Goal: Complete application form

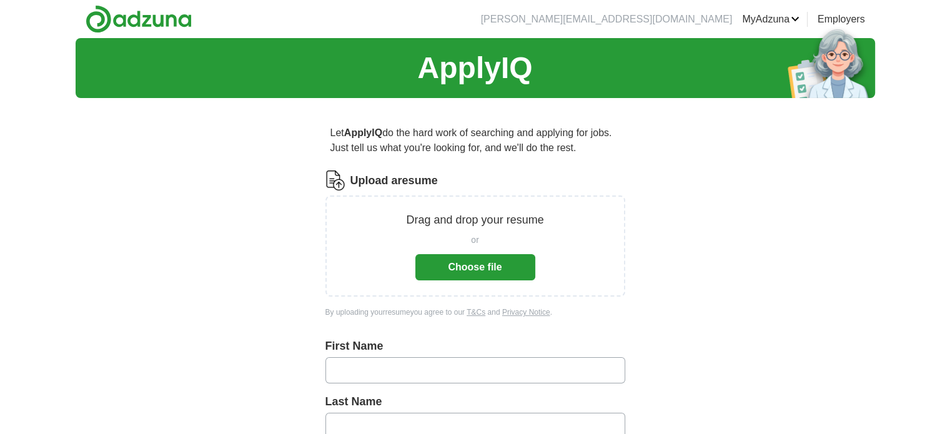
scroll to position [62, 0]
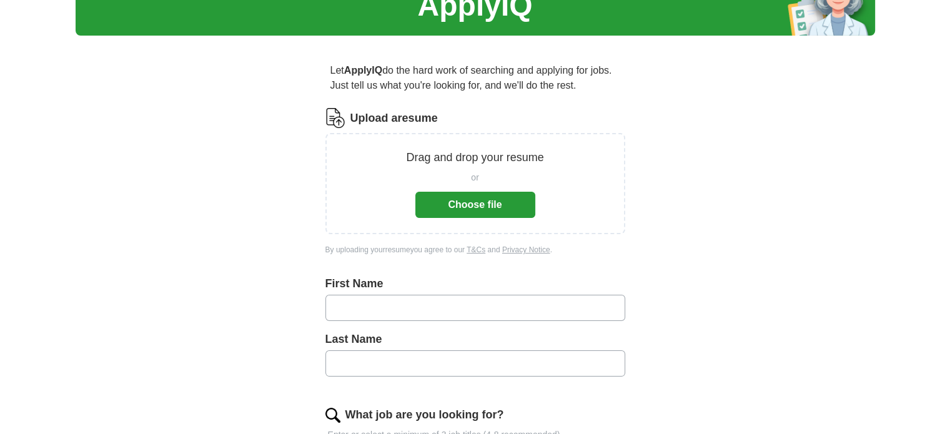
click at [459, 209] on button "Choose file" at bounding box center [476, 205] width 120 height 26
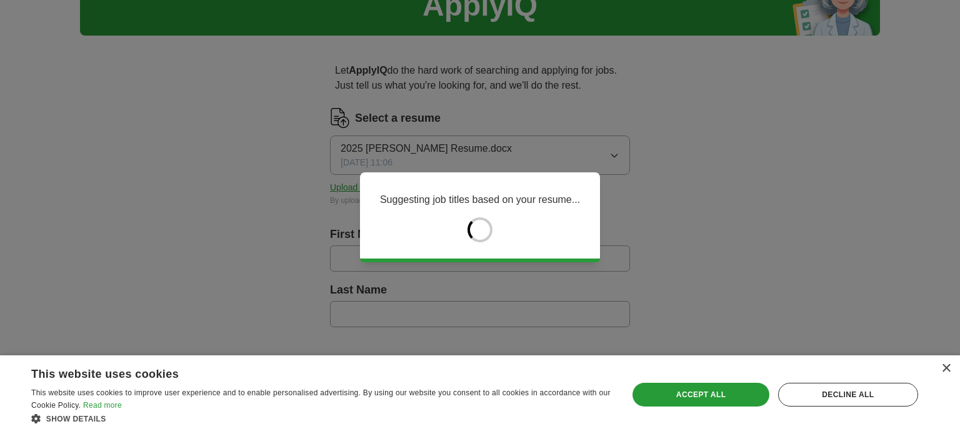
type input "*****"
type input "**********"
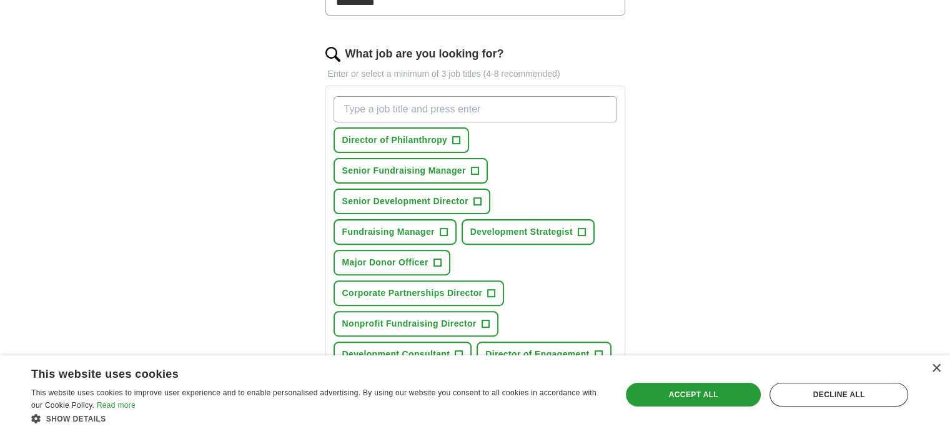
scroll to position [375, 0]
click at [456, 136] on span "+" at bounding box center [456, 140] width 7 height 10
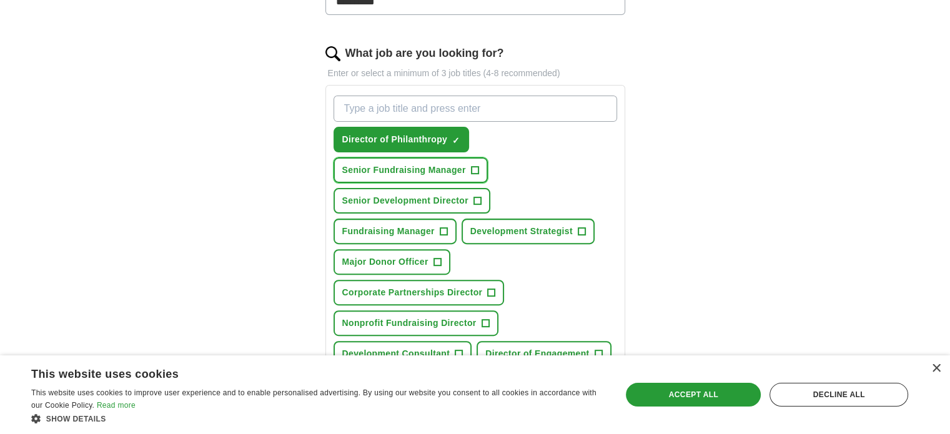
click at [472, 169] on span "+" at bounding box center [474, 171] width 7 height 10
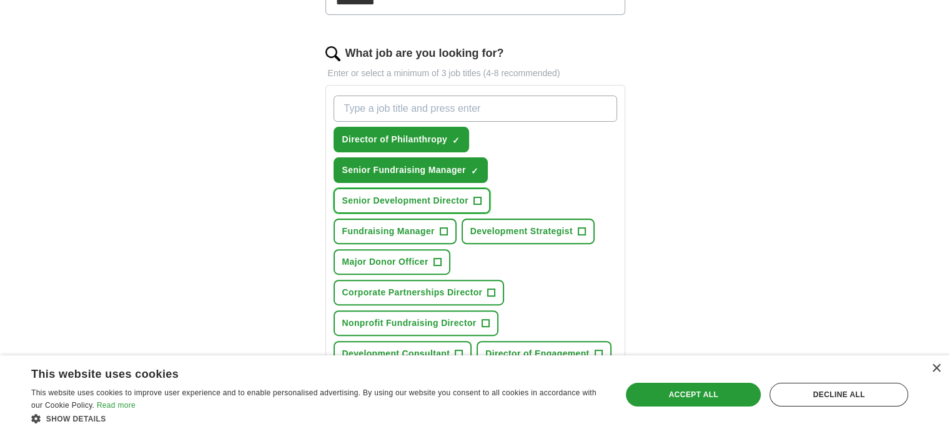
click at [481, 201] on button "Senior Development Director +" at bounding box center [412, 201] width 157 height 26
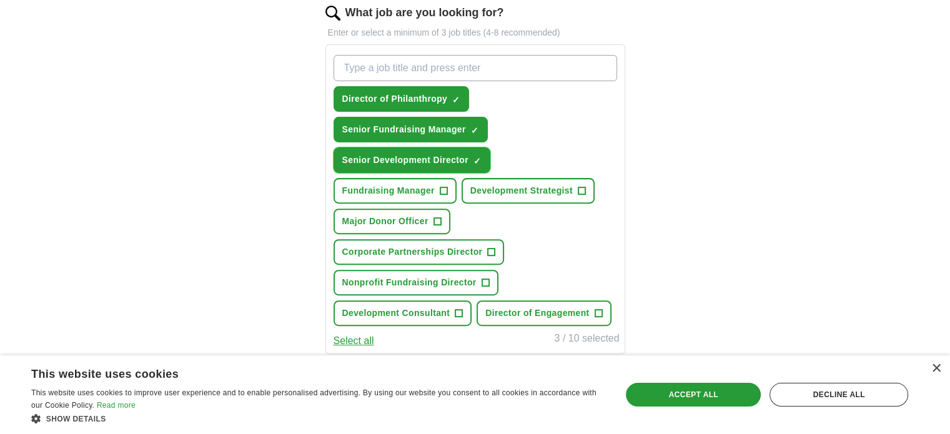
scroll to position [437, 0]
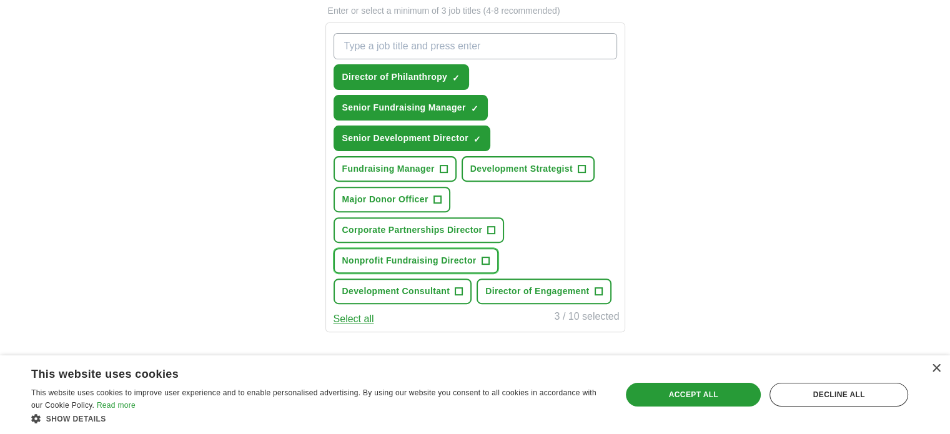
click at [484, 256] on span "+" at bounding box center [485, 261] width 7 height 10
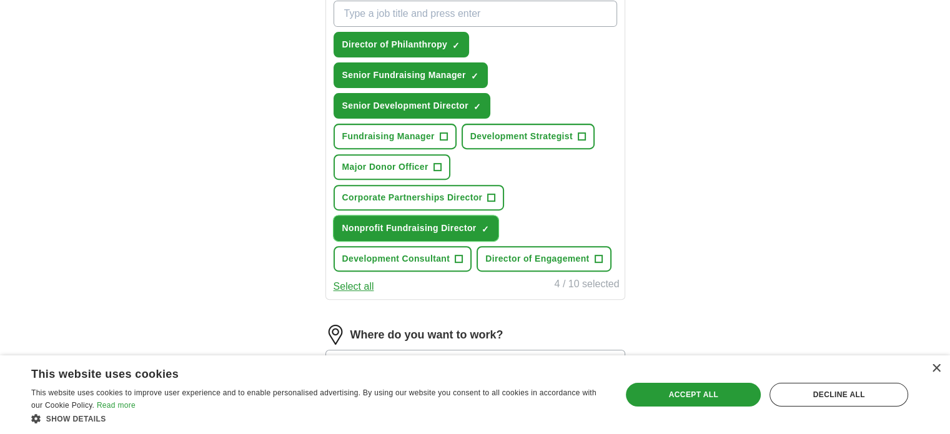
scroll to position [500, 0]
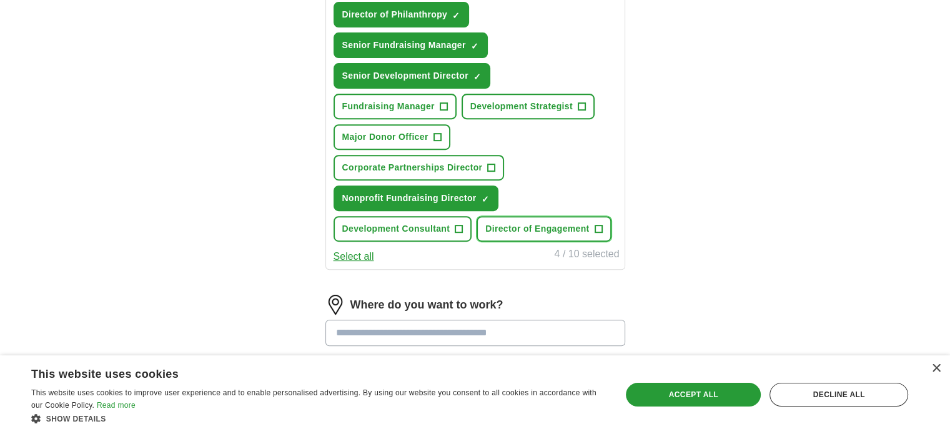
click at [597, 227] on span "+" at bounding box center [598, 229] width 7 height 10
click at [465, 223] on button "Development Consultant +" at bounding box center [403, 229] width 139 height 26
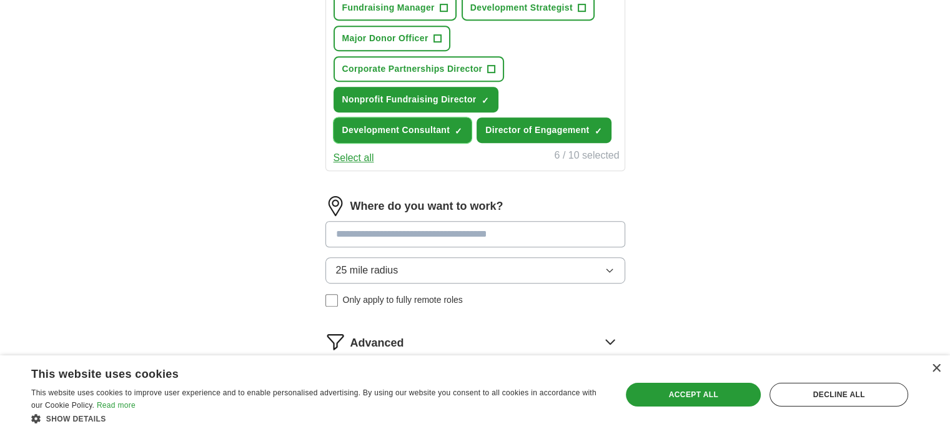
scroll to position [625, 0]
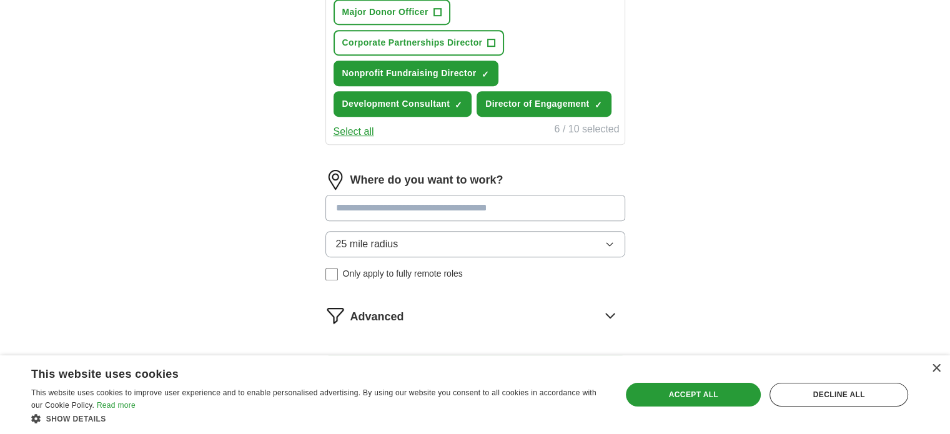
click at [362, 201] on input at bounding box center [476, 208] width 300 height 26
type input "***"
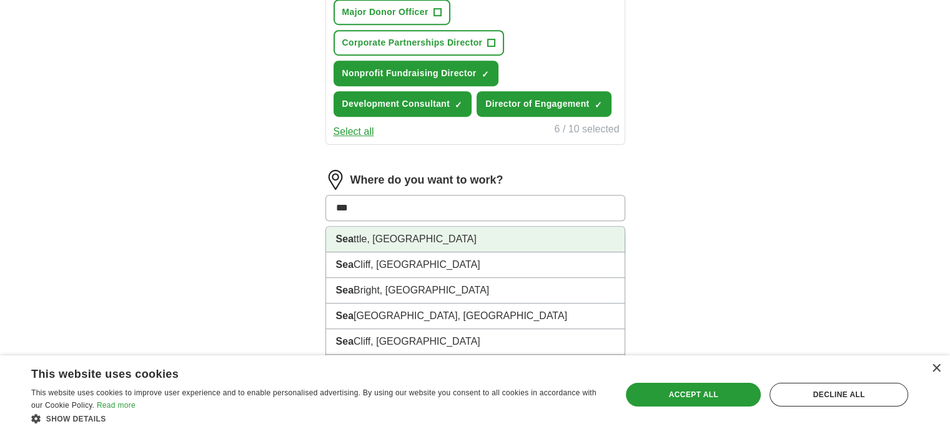
click at [369, 229] on li "Sea ttle, [GEOGRAPHIC_DATA]" at bounding box center [475, 240] width 299 height 26
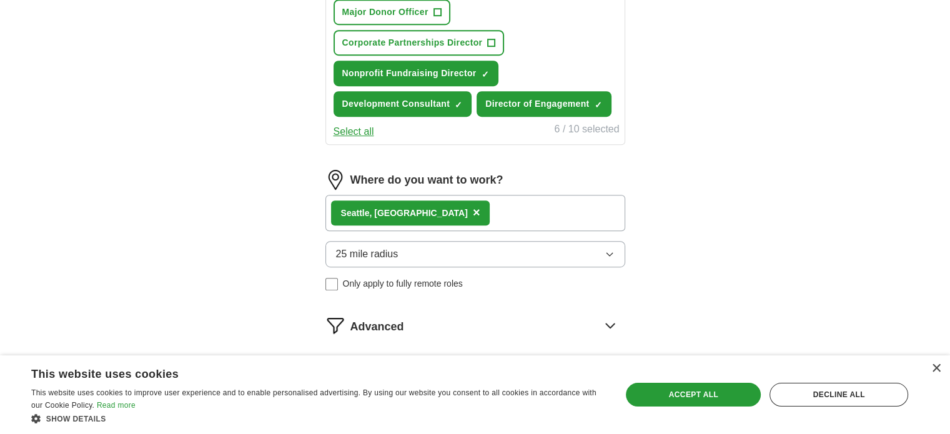
scroll to position [687, 0]
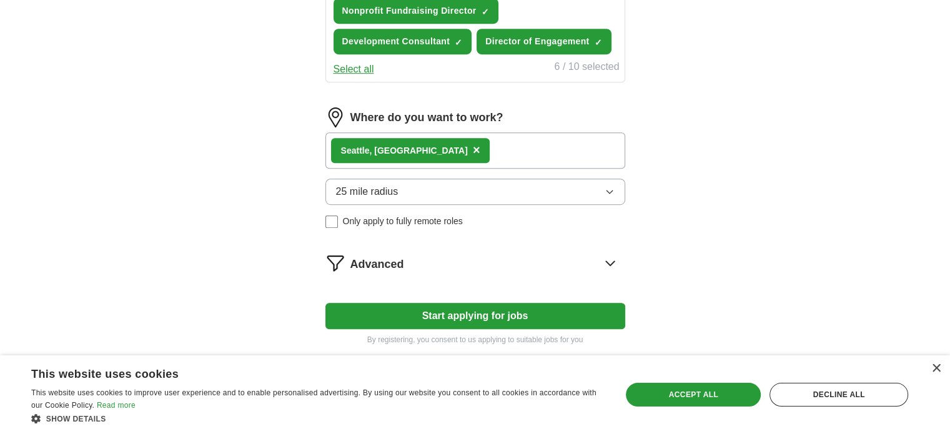
click at [457, 151] on div "Sea ttle, [GEOGRAPHIC_DATA] ×" at bounding box center [476, 150] width 300 height 36
click at [396, 184] on span "25 mile radius" at bounding box center [367, 191] width 62 height 15
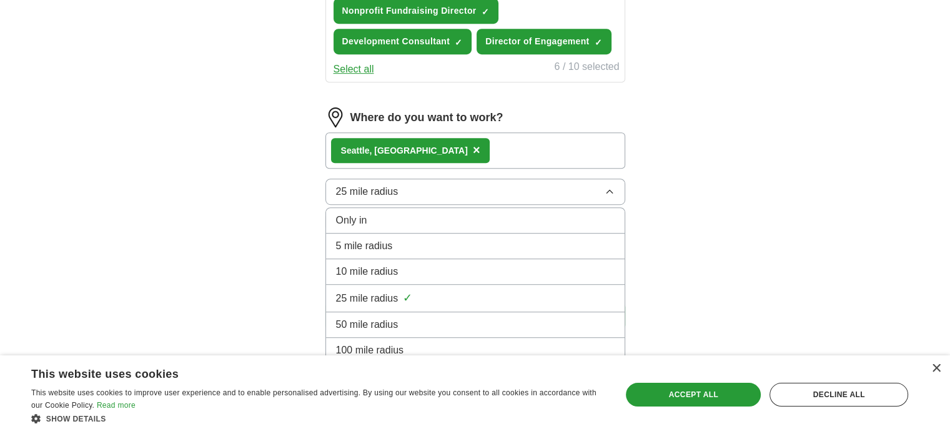
click at [396, 184] on span "25 mile radius" at bounding box center [367, 191] width 62 height 15
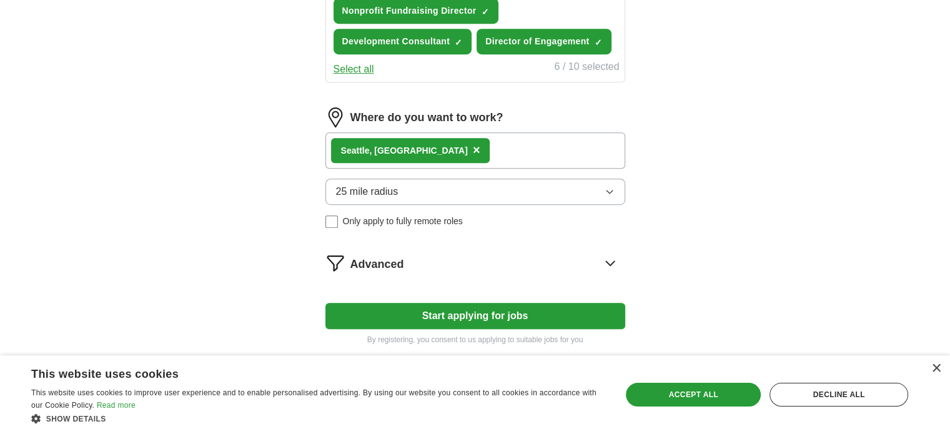
click at [424, 144] on div "Sea ttle, [GEOGRAPHIC_DATA] ×" at bounding box center [476, 150] width 300 height 36
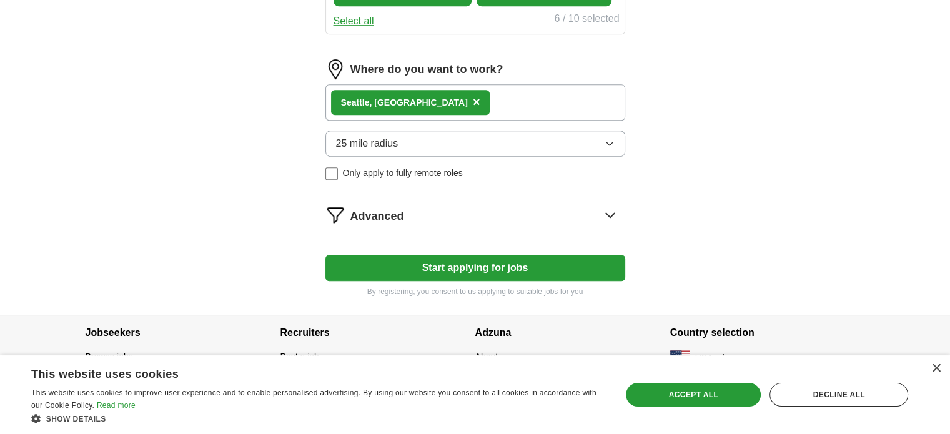
scroll to position [736, 0]
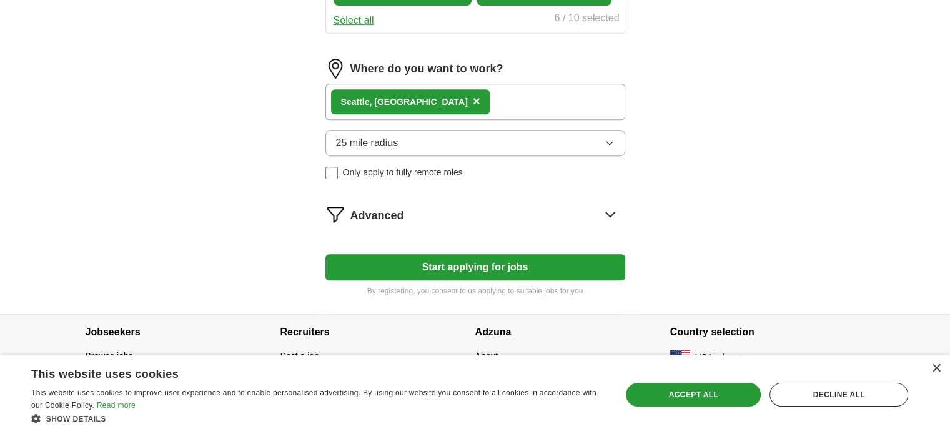
click at [611, 211] on icon at bounding box center [611, 214] width 20 height 20
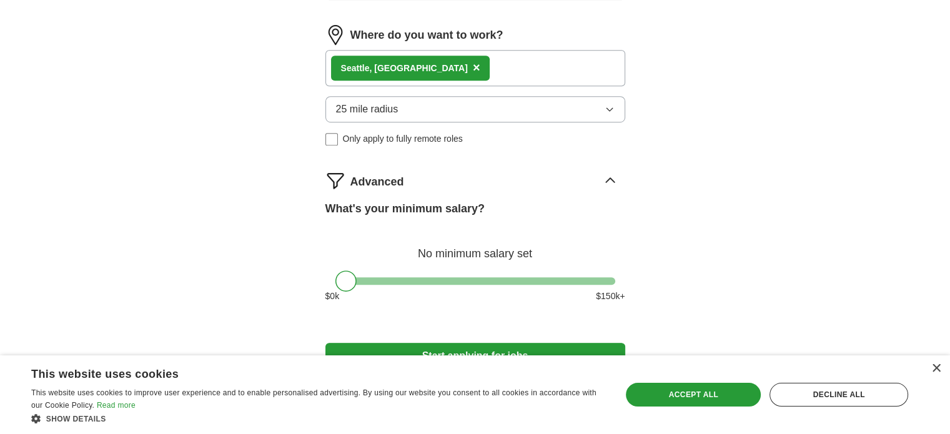
scroll to position [859, 0]
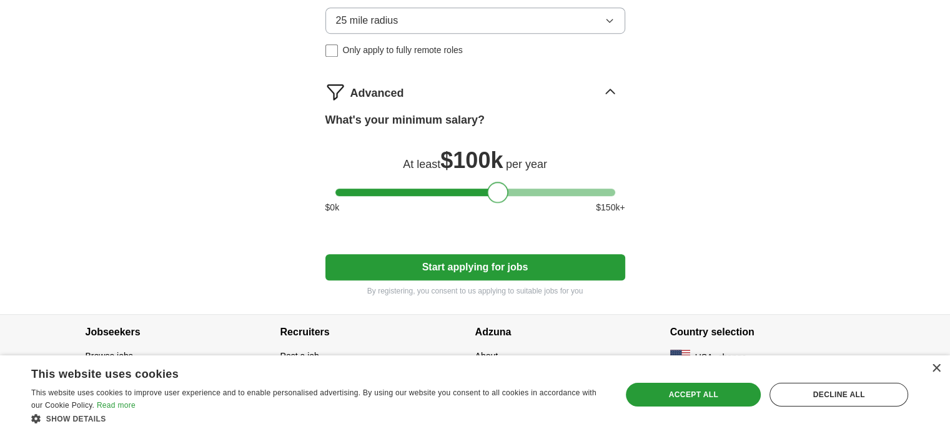
drag, startPoint x: 351, startPoint y: 187, endPoint x: 502, endPoint y: 193, distance: 151.9
click at [502, 193] on div at bounding box center [497, 192] width 21 height 21
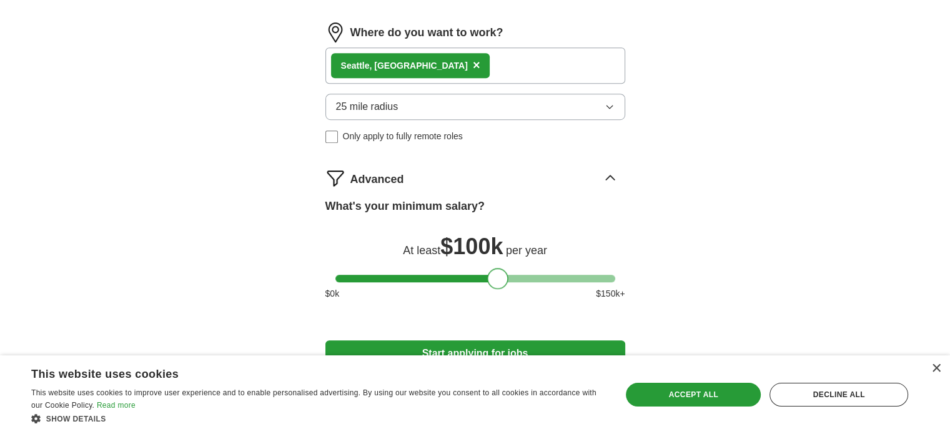
scroll to position [734, 0]
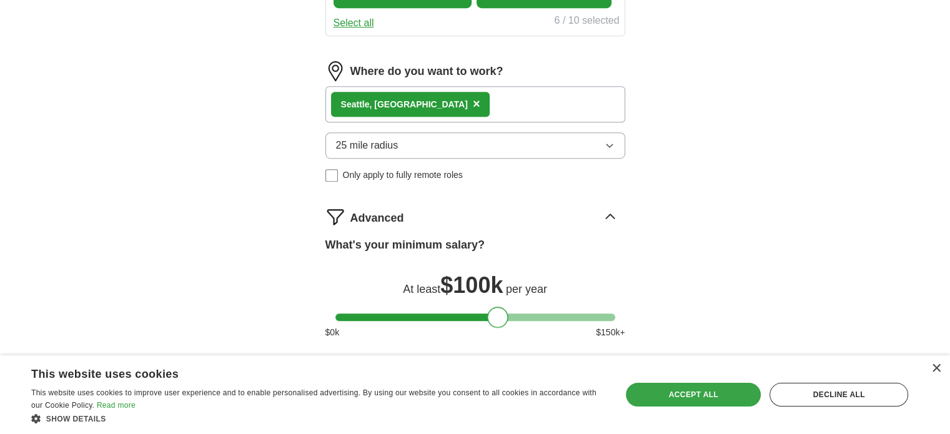
click at [705, 394] on div "Accept all" at bounding box center [693, 395] width 135 height 24
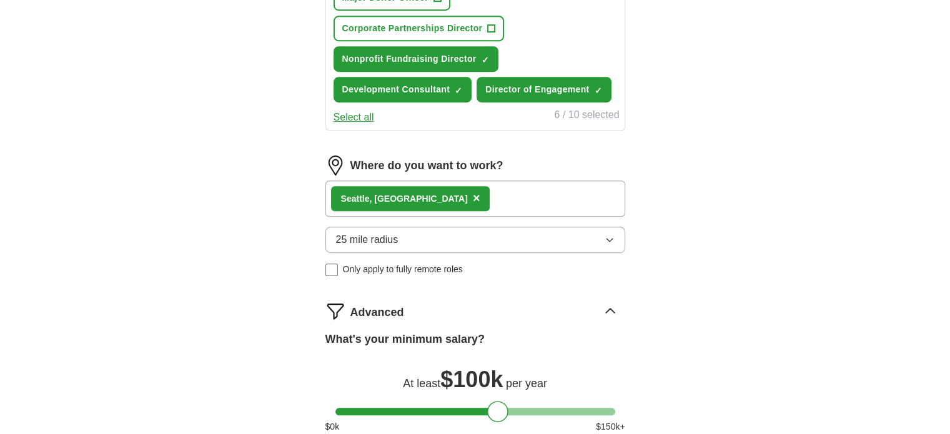
scroll to position [609, 0]
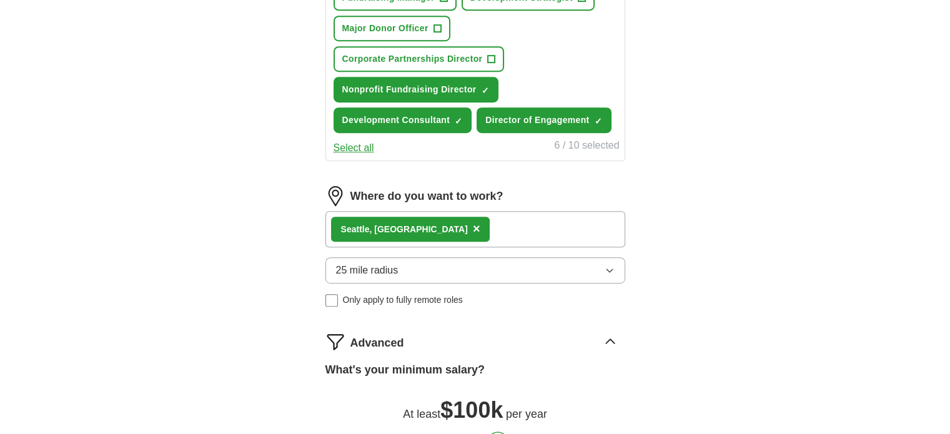
click at [336, 186] on img at bounding box center [336, 196] width 20 height 20
click at [384, 189] on label "Where do you want to work?" at bounding box center [427, 196] width 153 height 17
click at [473, 225] on span "×" at bounding box center [476, 229] width 7 height 14
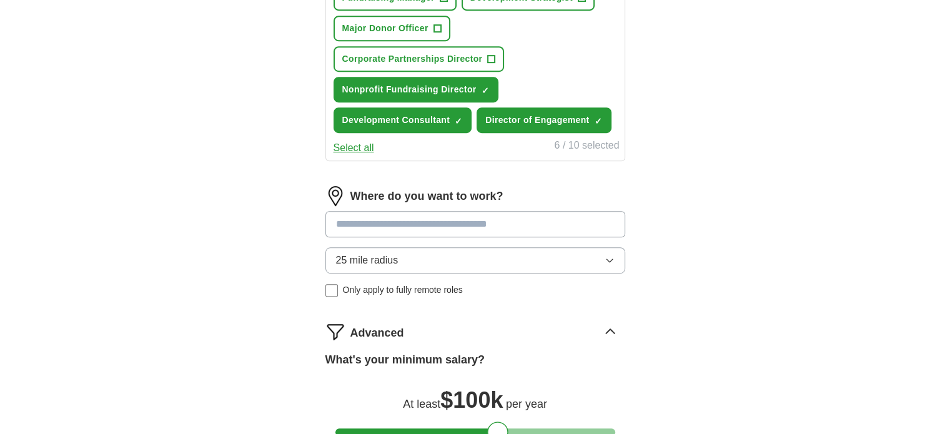
click at [401, 225] on input at bounding box center [476, 224] width 300 height 26
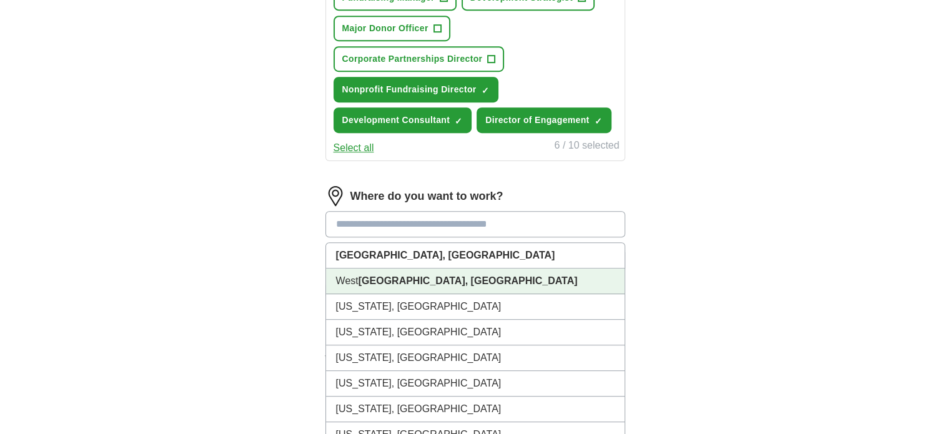
click at [380, 269] on li "[GEOGRAPHIC_DATA], [GEOGRAPHIC_DATA]" at bounding box center [475, 282] width 299 height 26
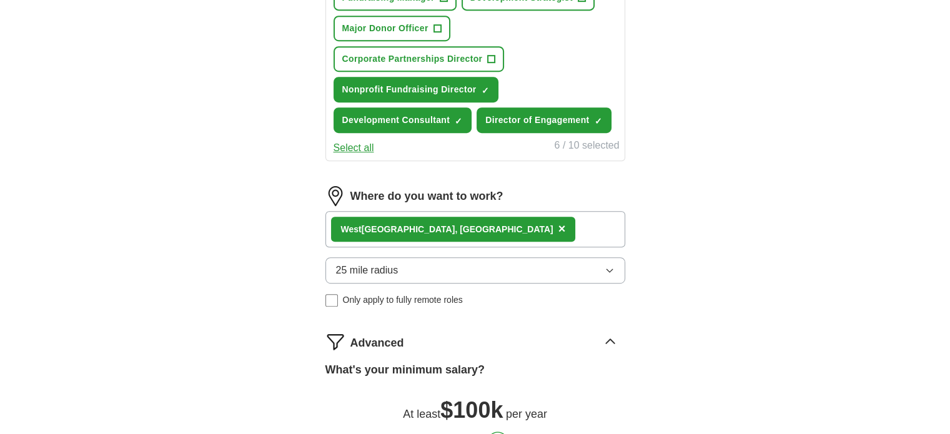
click at [457, 223] on div "[GEOGRAPHIC_DATA], [GEOGRAPHIC_DATA] ×" at bounding box center [476, 229] width 300 height 36
click at [335, 189] on img at bounding box center [336, 196] width 20 height 20
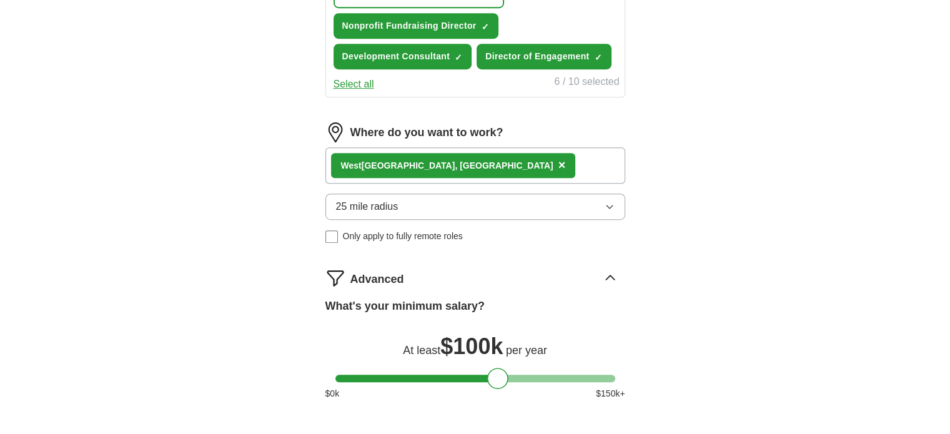
scroll to position [859, 0]
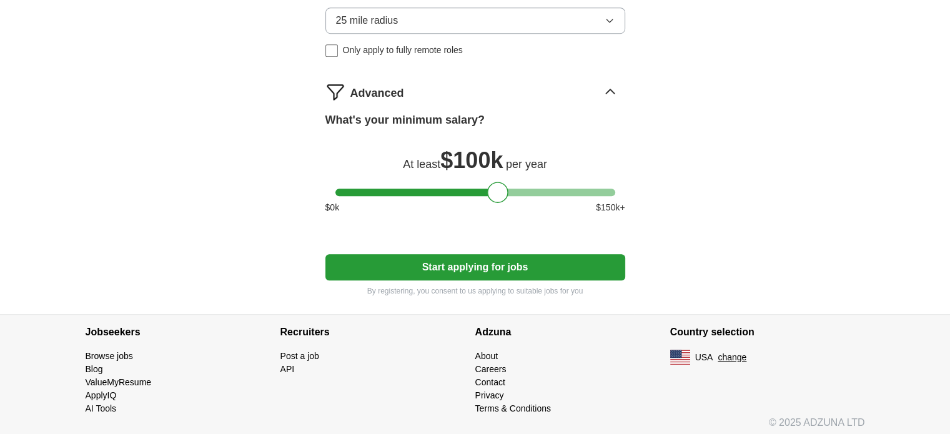
click at [402, 265] on button "Start applying for jobs" at bounding box center [476, 267] width 300 height 26
select select "**"
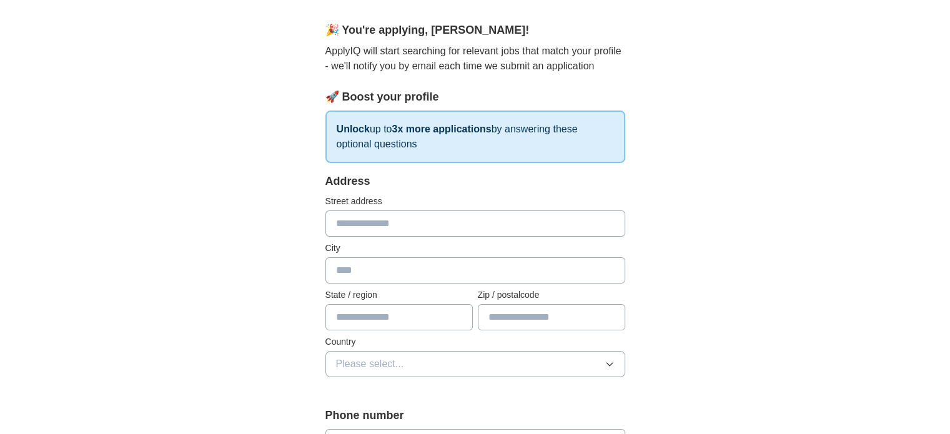
scroll to position [125, 0]
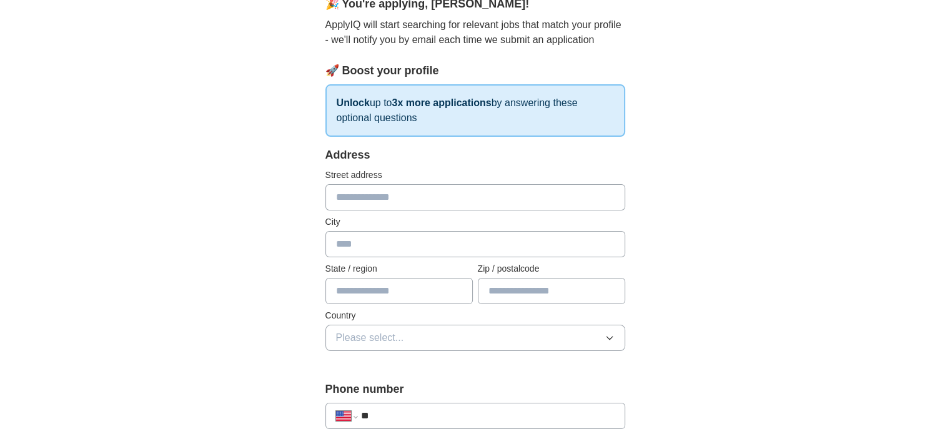
click at [349, 199] on input "text" at bounding box center [476, 197] width 300 height 26
type input "**********"
type input "*********"
type input "**"
type input "*****"
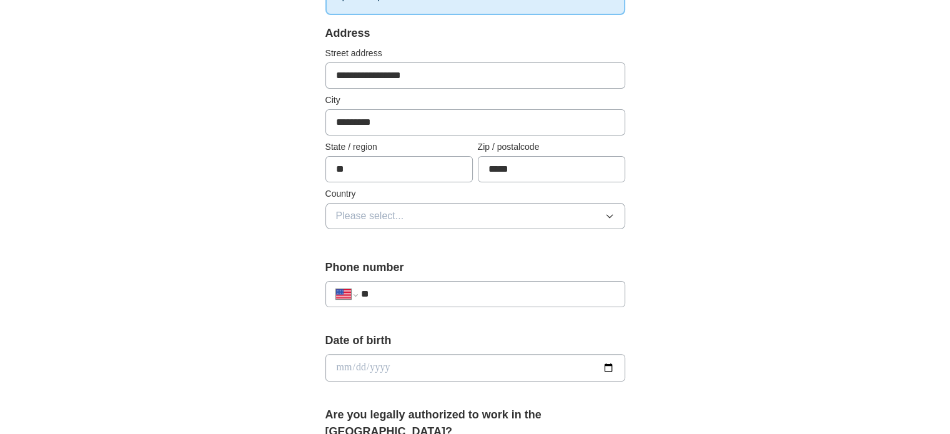
scroll to position [250, 0]
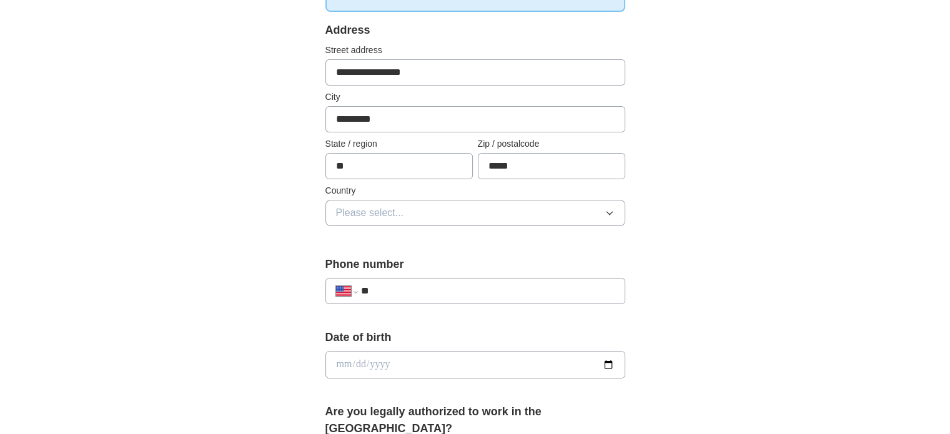
click at [375, 219] on button "Please select..." at bounding box center [476, 213] width 300 height 26
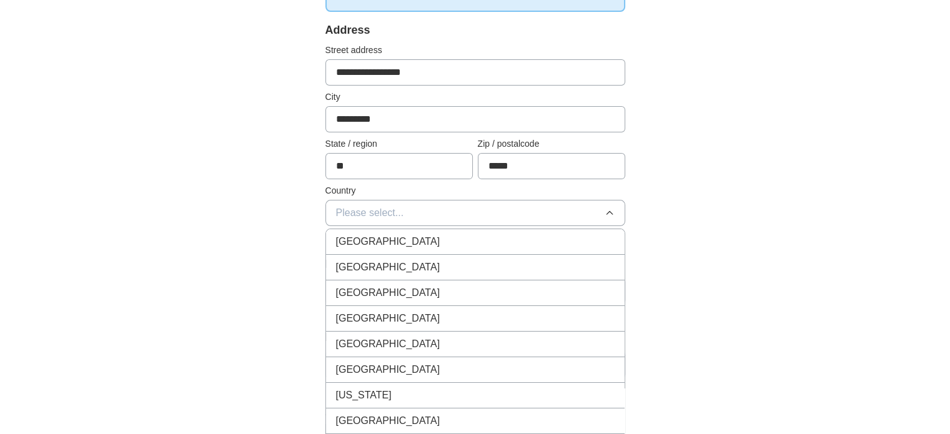
click at [369, 260] on span "[GEOGRAPHIC_DATA]" at bounding box center [388, 267] width 104 height 15
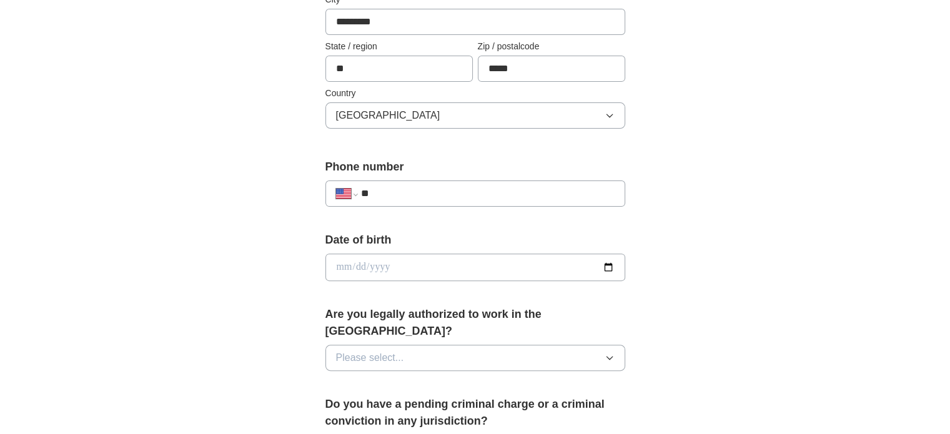
scroll to position [375, 0]
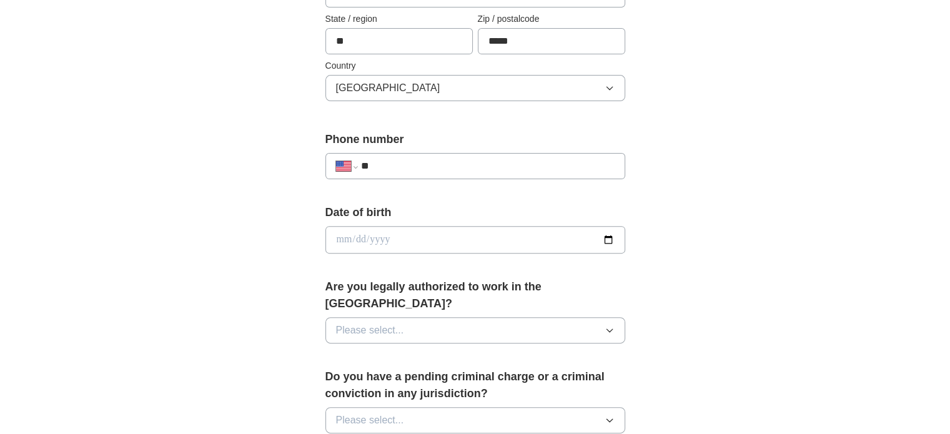
click at [394, 154] on div "**********" at bounding box center [476, 166] width 300 height 26
click at [393, 162] on input "**" at bounding box center [488, 166] width 254 height 15
type input "**********"
click at [376, 228] on input "date" at bounding box center [476, 239] width 300 height 27
type input "**********"
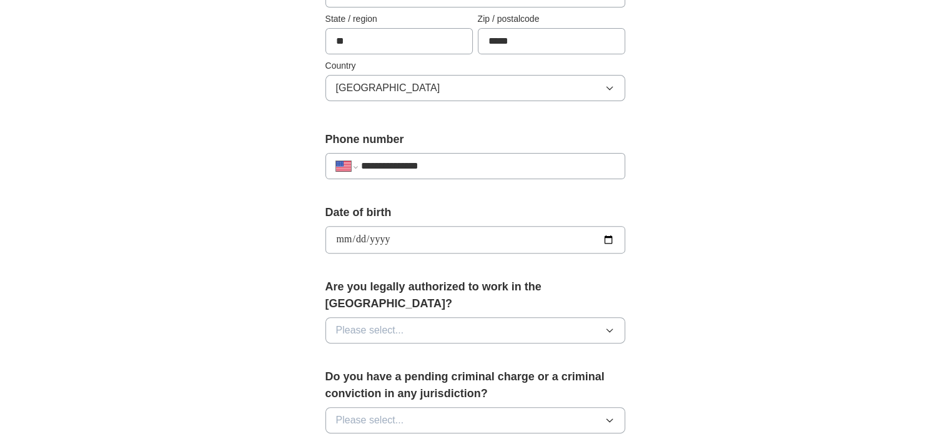
click at [427, 317] on button "Please select..." at bounding box center [476, 330] width 300 height 26
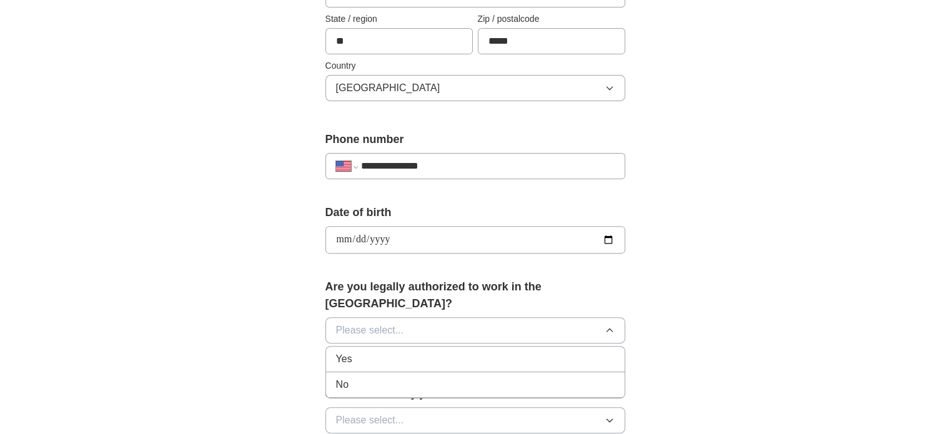
click at [395, 352] on div "Yes" at bounding box center [475, 359] width 279 height 15
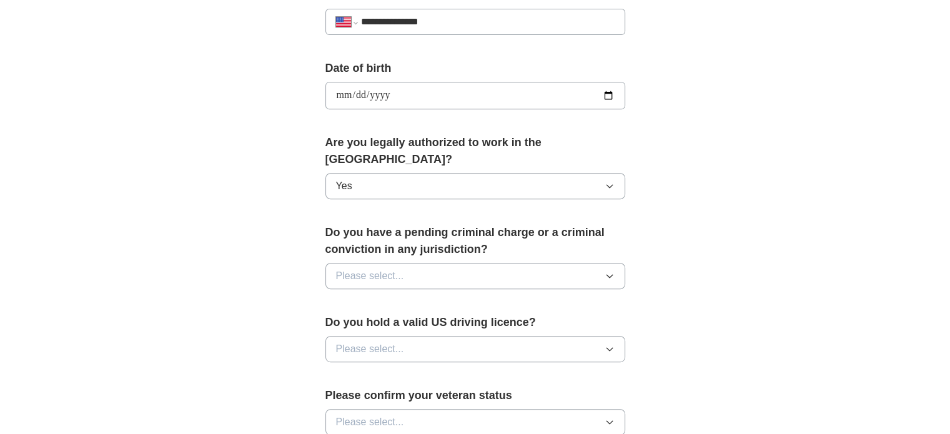
scroll to position [562, 0]
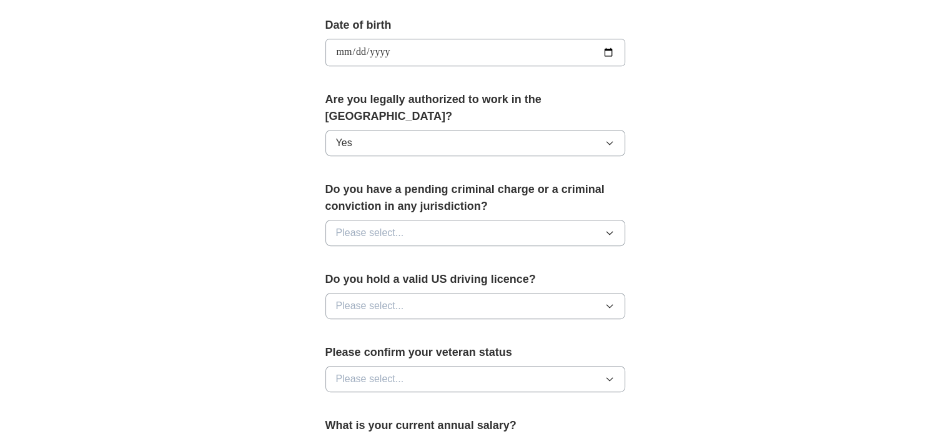
click at [412, 220] on button "Please select..." at bounding box center [476, 233] width 300 height 26
click at [394, 280] on div "No" at bounding box center [475, 287] width 279 height 15
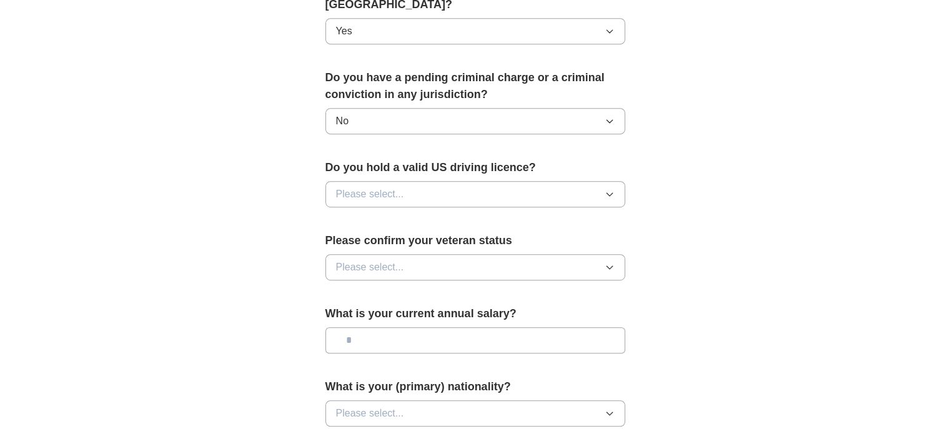
scroll to position [687, 0]
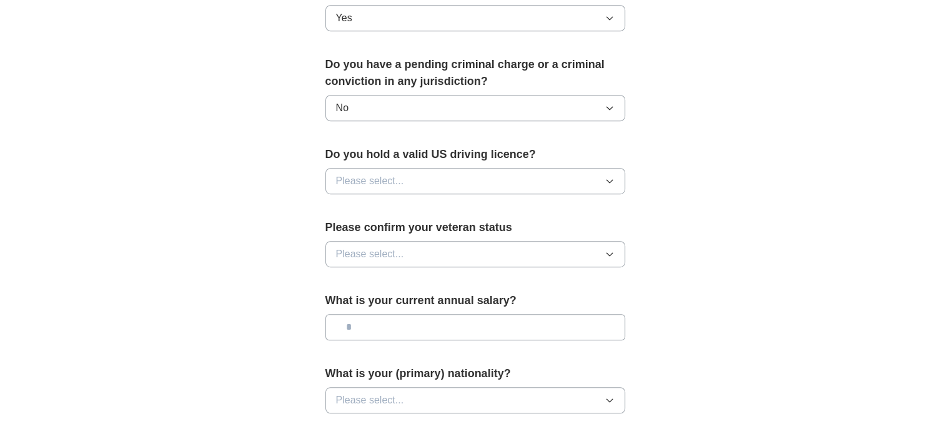
click at [397, 174] on span "Please select..." at bounding box center [370, 181] width 68 height 15
click at [387, 202] on div "Yes" at bounding box center [475, 209] width 279 height 15
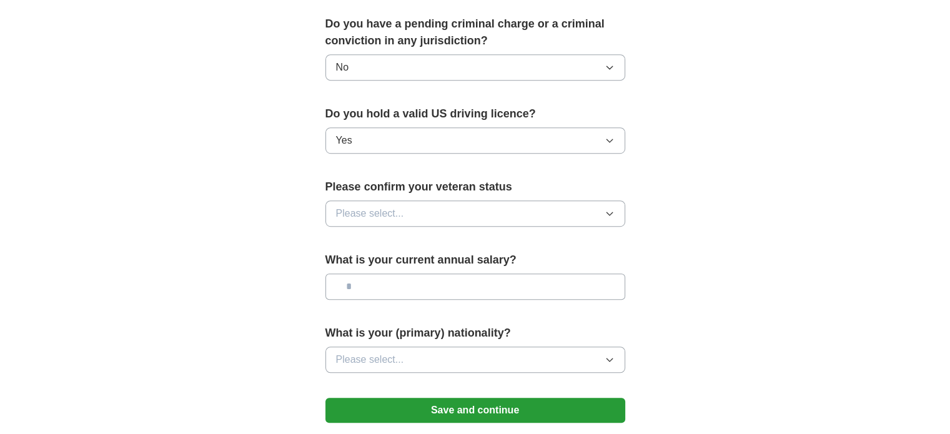
scroll to position [750, 0]
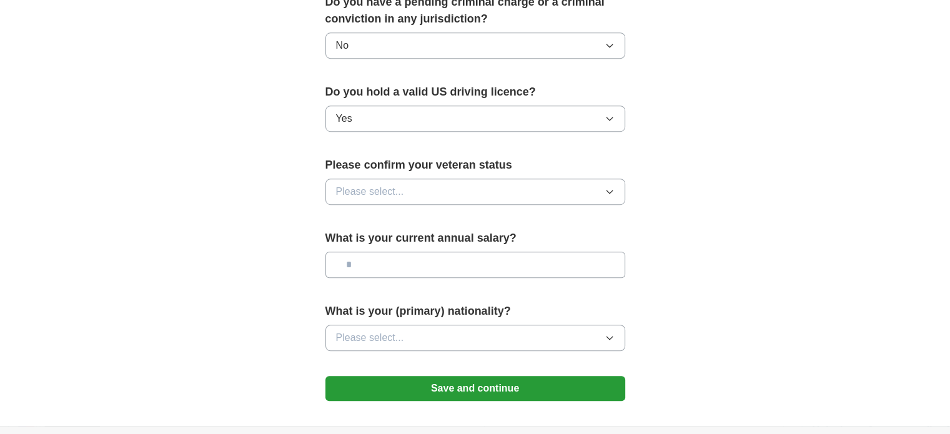
click at [407, 179] on button "Please select..." at bounding box center [476, 192] width 300 height 26
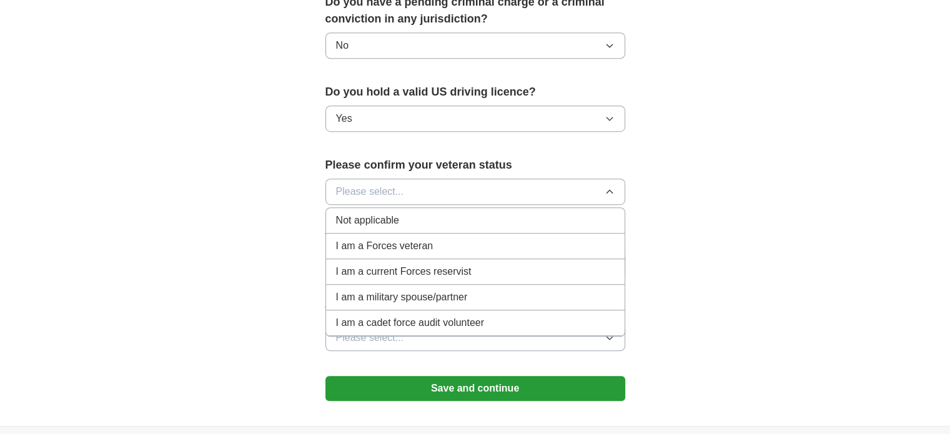
click at [393, 213] on span "Not applicable" at bounding box center [367, 220] width 63 height 15
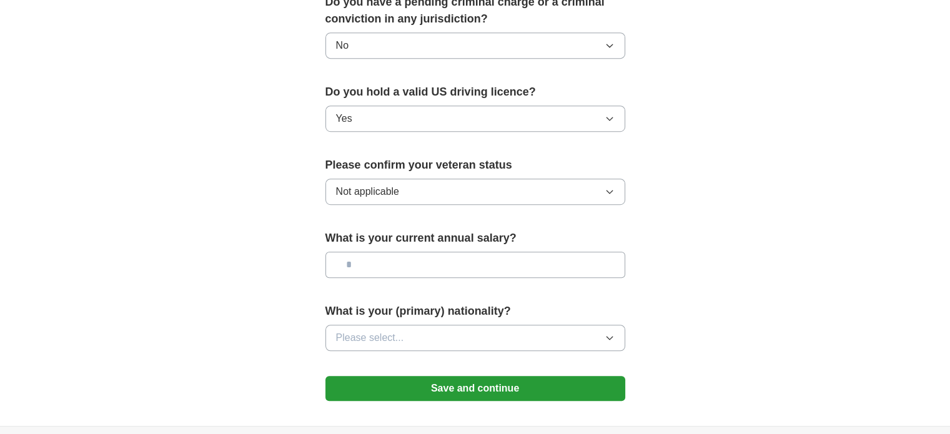
click at [380, 252] on input "text" at bounding box center [476, 265] width 300 height 26
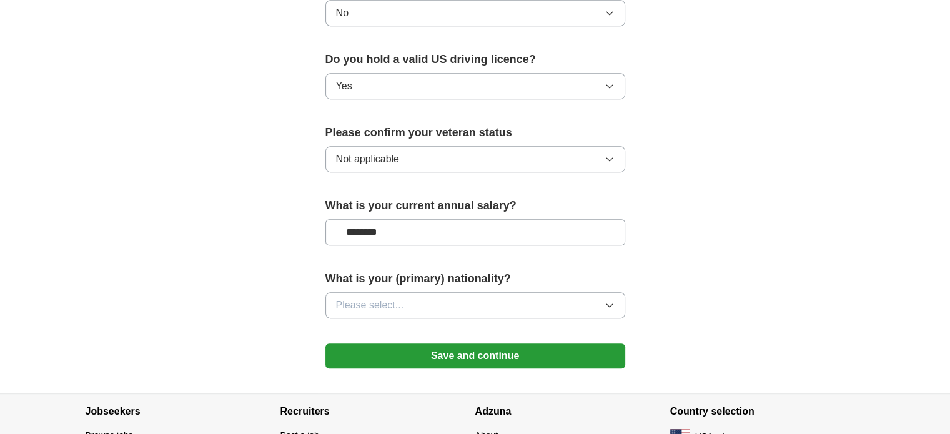
scroll to position [812, 0]
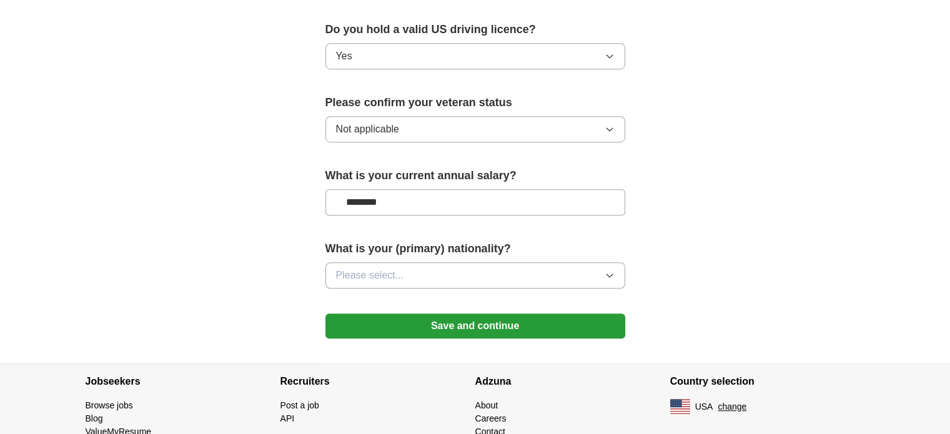
type input "********"
click at [399, 268] on span "Please select..." at bounding box center [370, 275] width 68 height 15
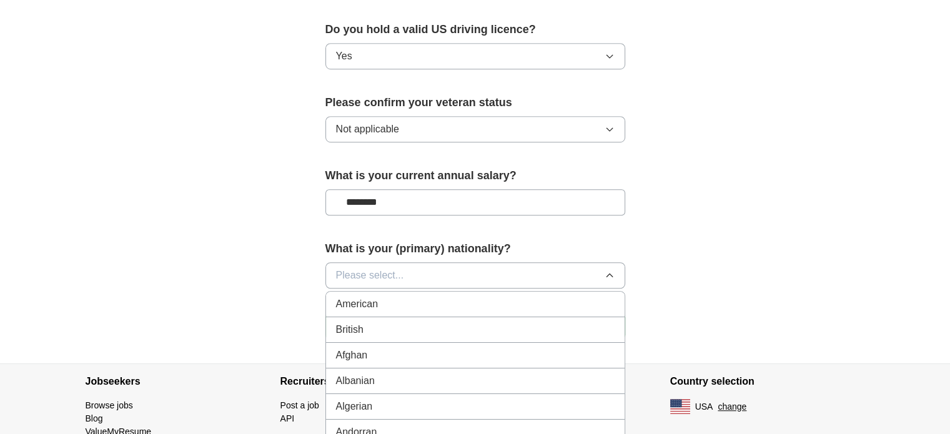
click at [396, 297] on div "American" at bounding box center [475, 304] width 279 height 15
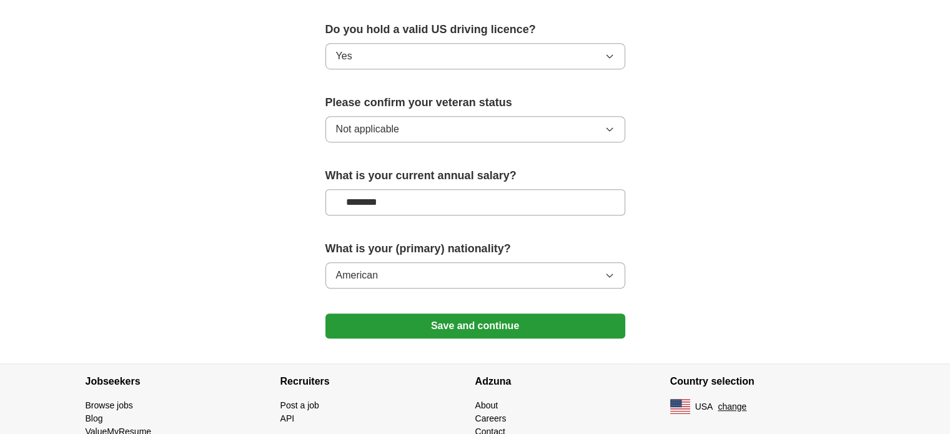
click at [416, 314] on button "Save and continue" at bounding box center [476, 326] width 300 height 25
